Goal: Transaction & Acquisition: Purchase product/service

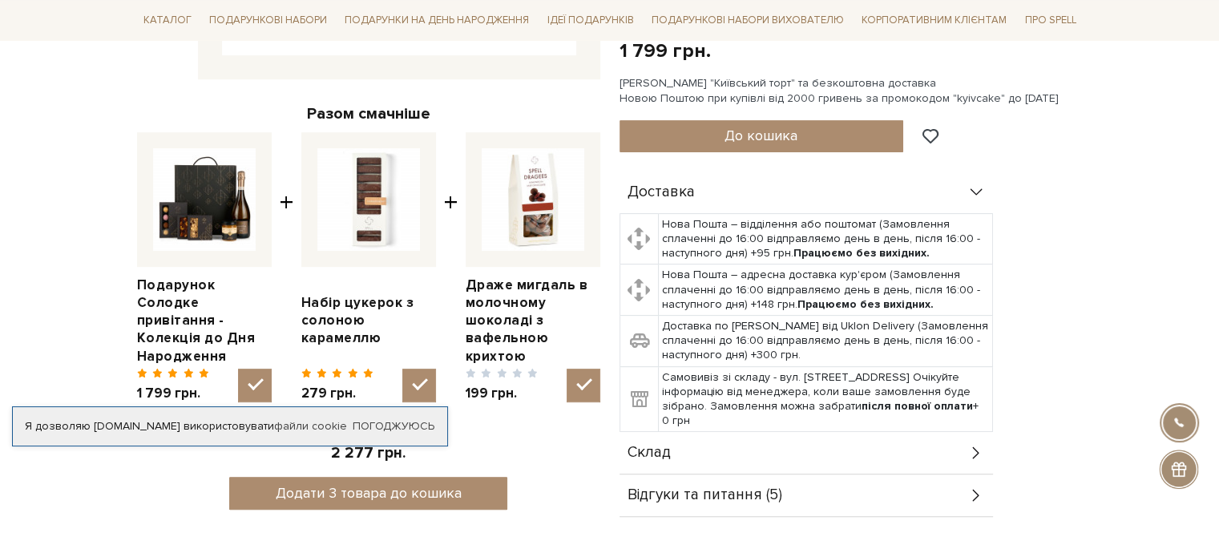
scroll to position [267, 0]
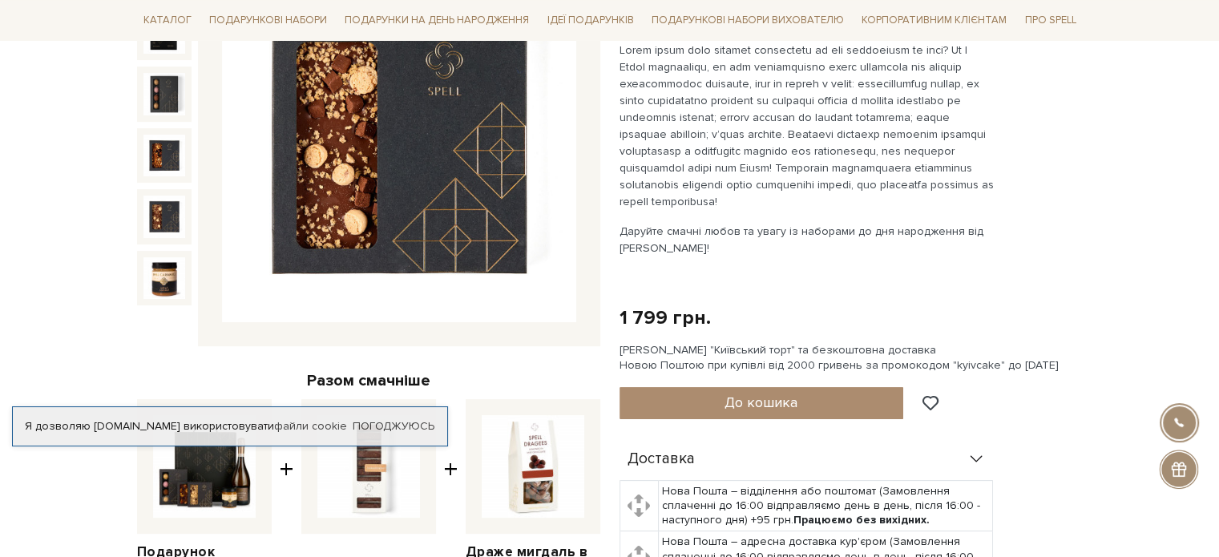
click at [173, 216] on img at bounding box center [164, 217] width 42 height 42
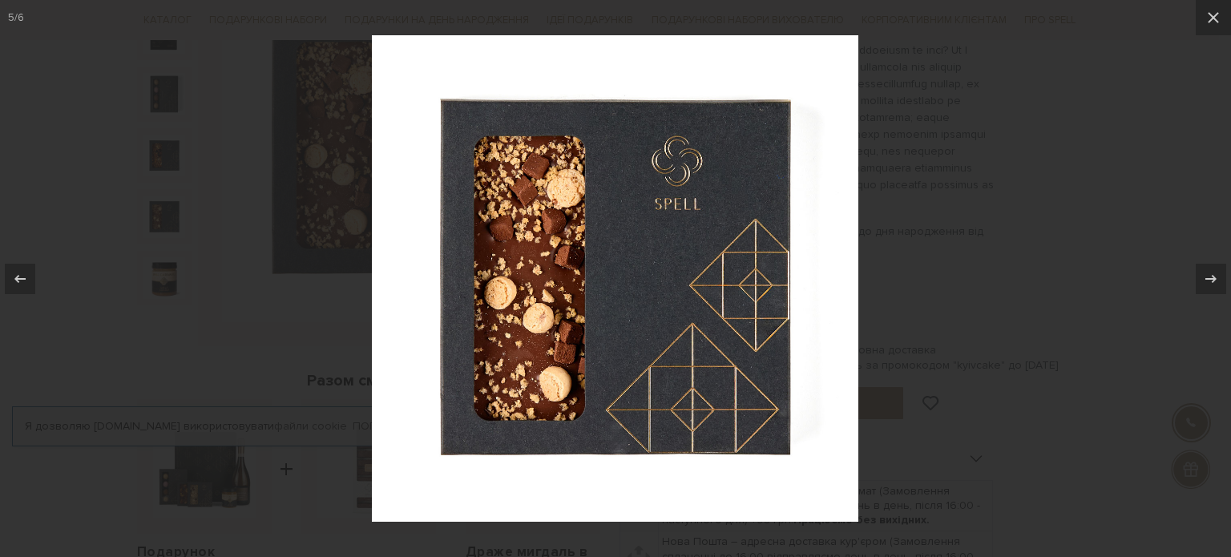
click at [990, 302] on div at bounding box center [615, 278] width 1231 height 557
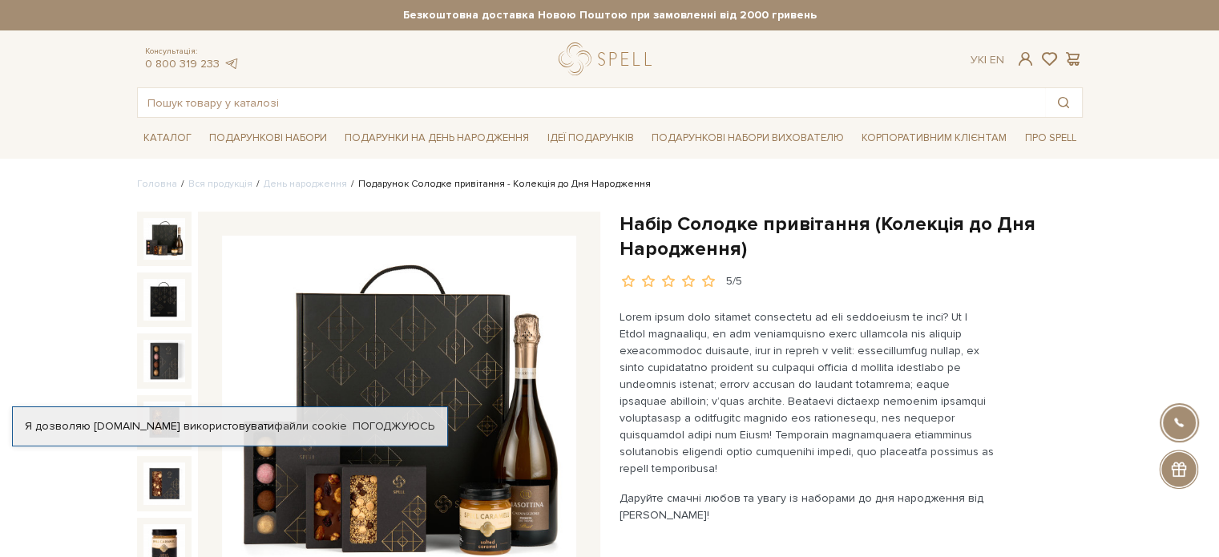
click at [150, 243] on img at bounding box center [164, 239] width 42 height 42
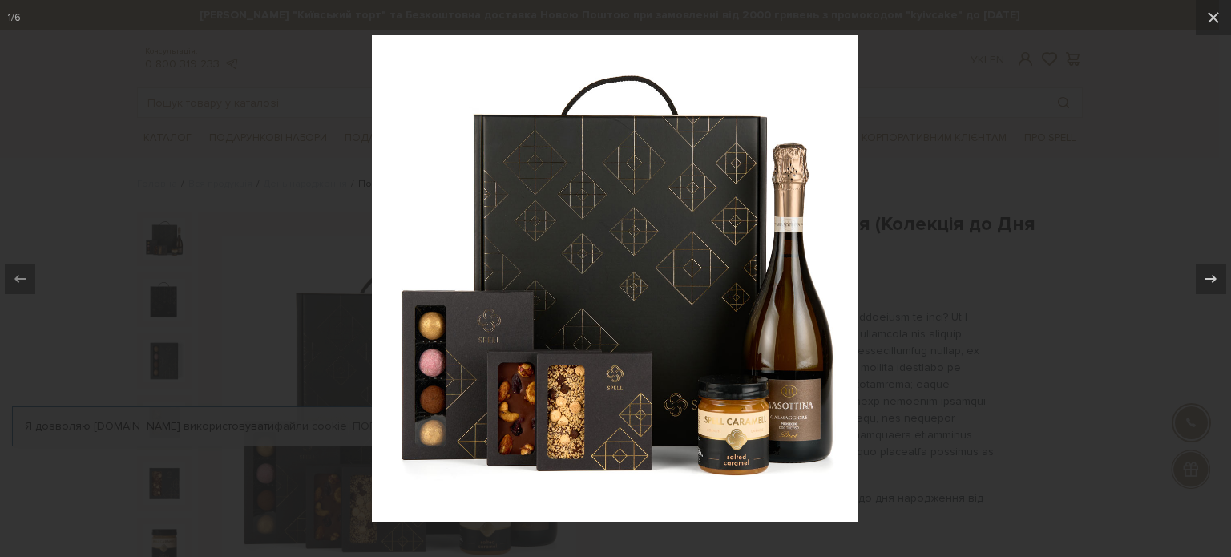
click at [1014, 304] on div at bounding box center [615, 278] width 1231 height 557
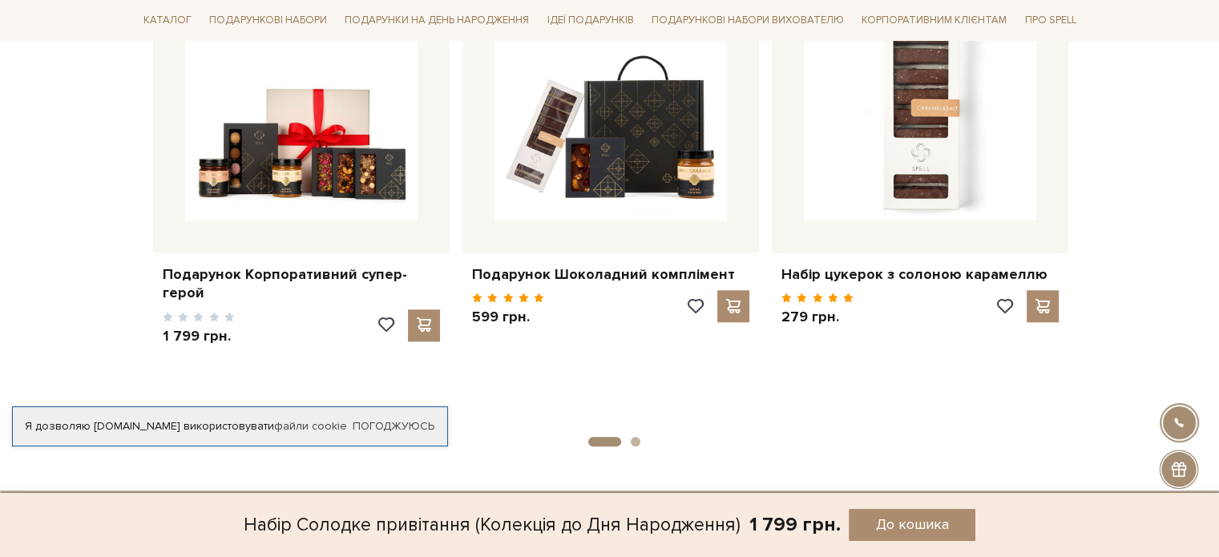
scroll to position [1335, 0]
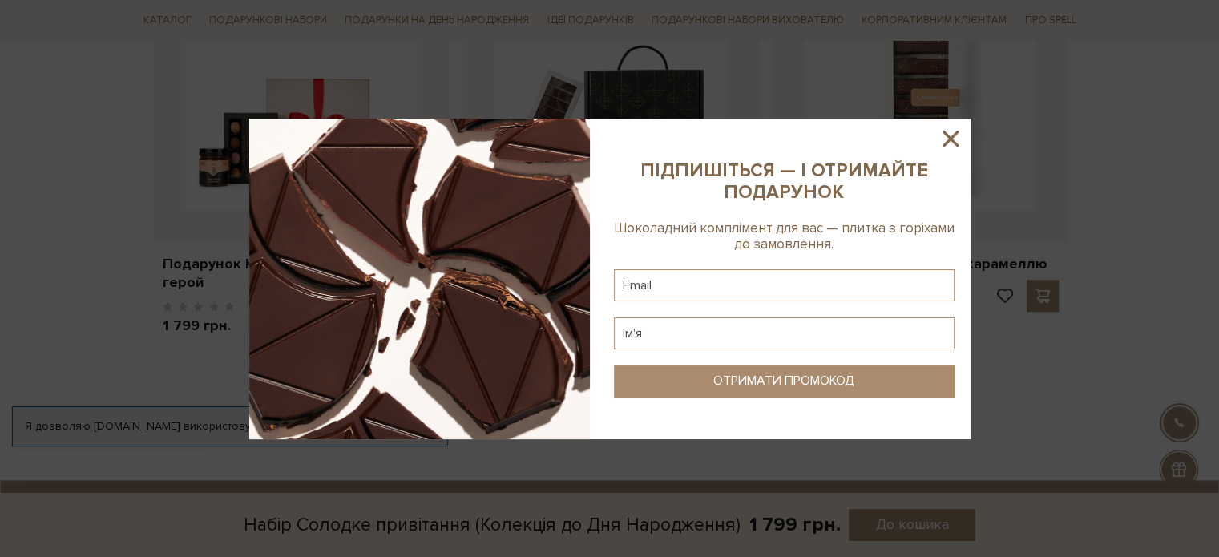
click at [534, 474] on div at bounding box center [609, 278] width 1219 height 557
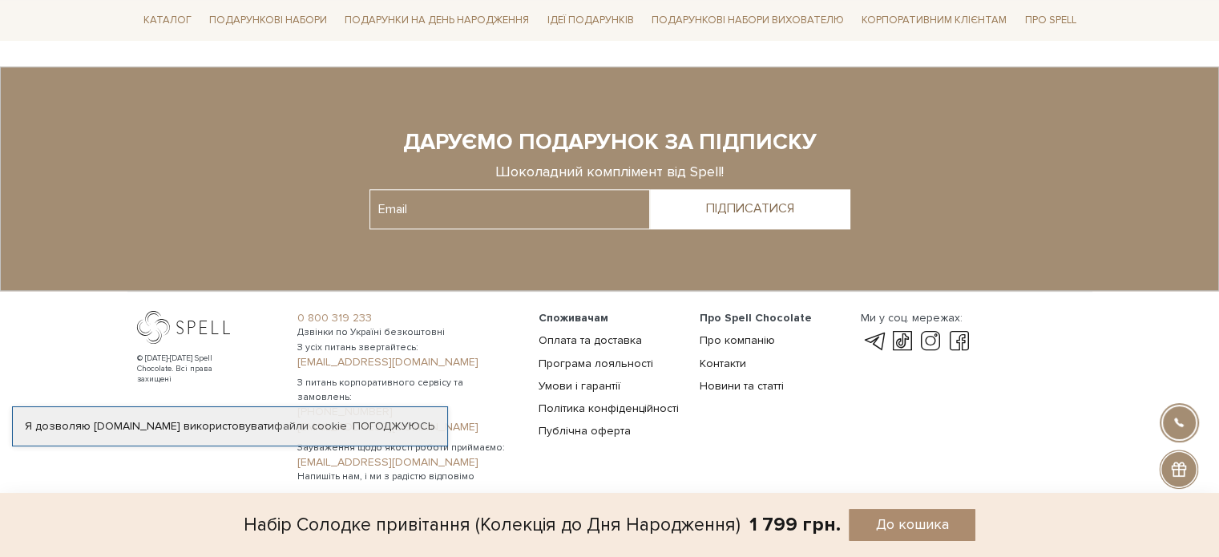
scroll to position [1756, 0]
